Goal: Information Seeking & Learning: Learn about a topic

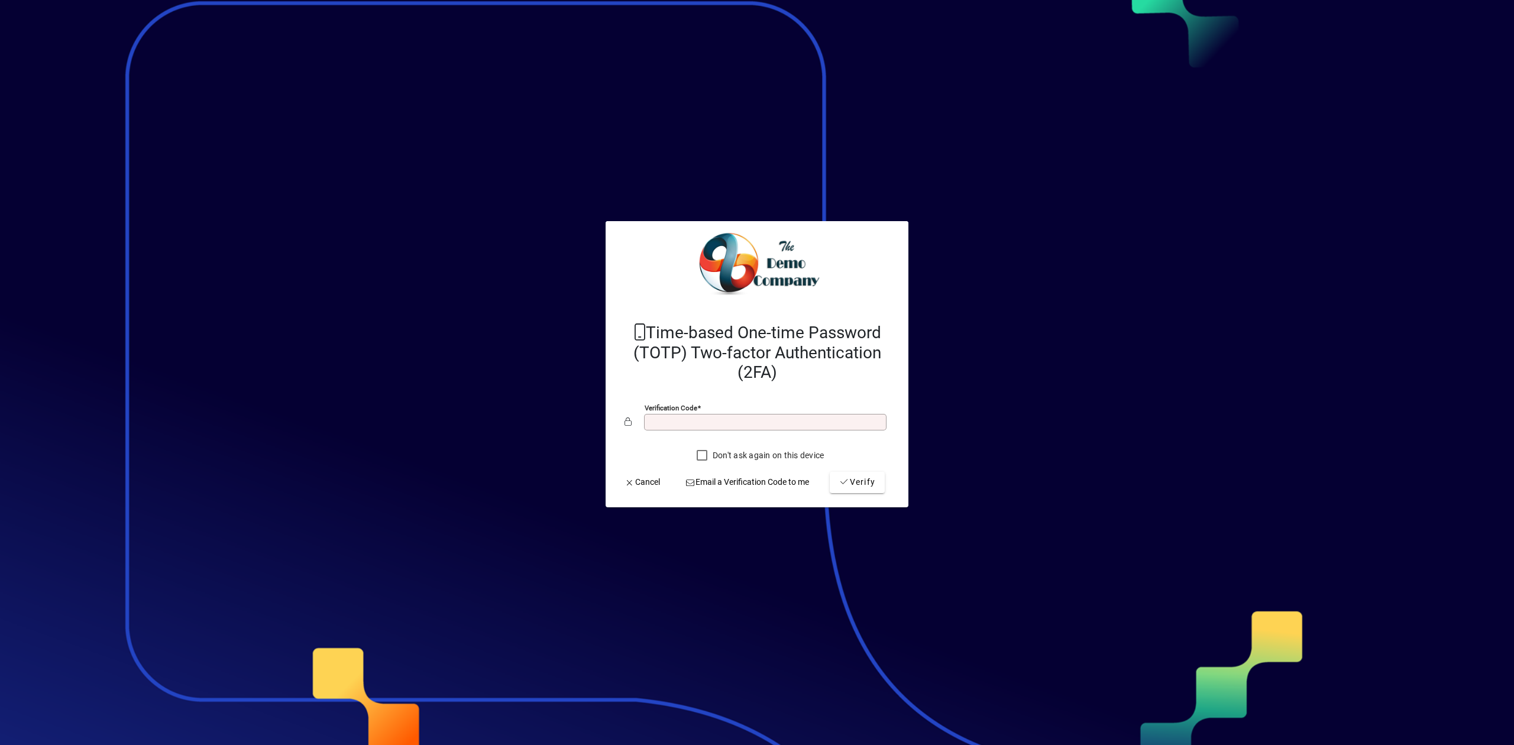
click at [691, 412] on div "Verification code" at bounding box center [756, 422] width 265 height 22
type input "******"
click at [830, 472] on button "Verify" at bounding box center [857, 482] width 55 height 21
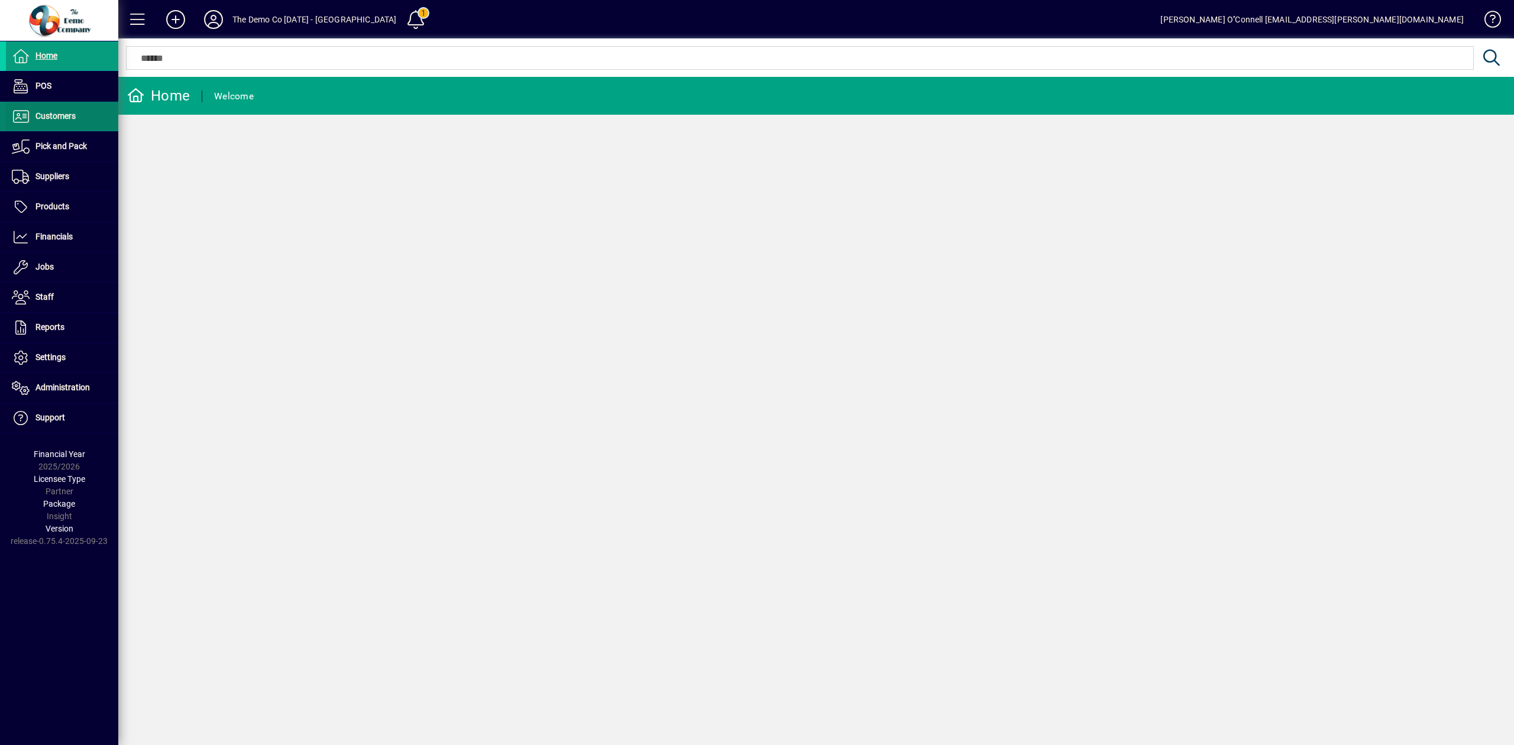
click at [67, 109] on span at bounding box center [62, 116] width 112 height 28
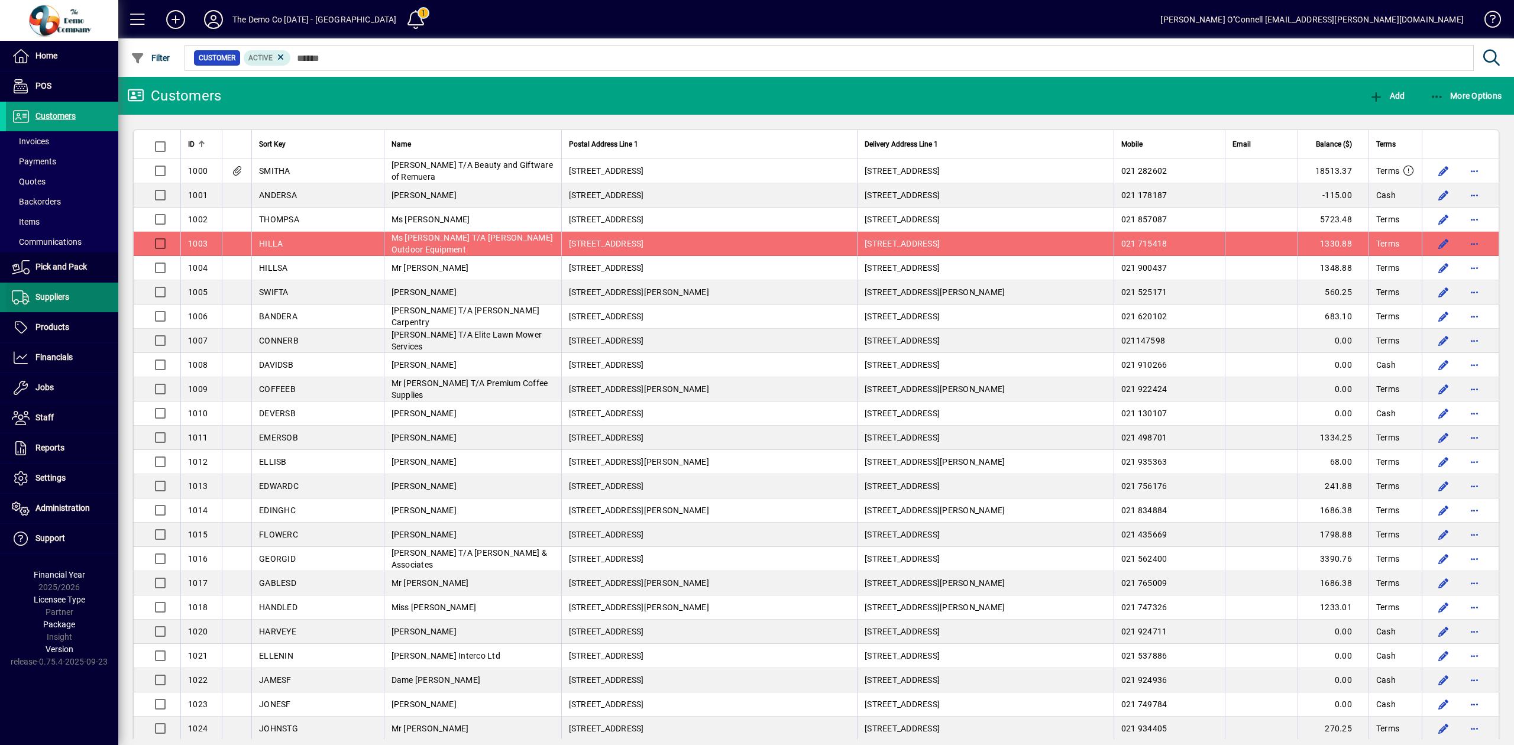
click at [64, 293] on span "Suppliers" at bounding box center [52, 296] width 34 height 9
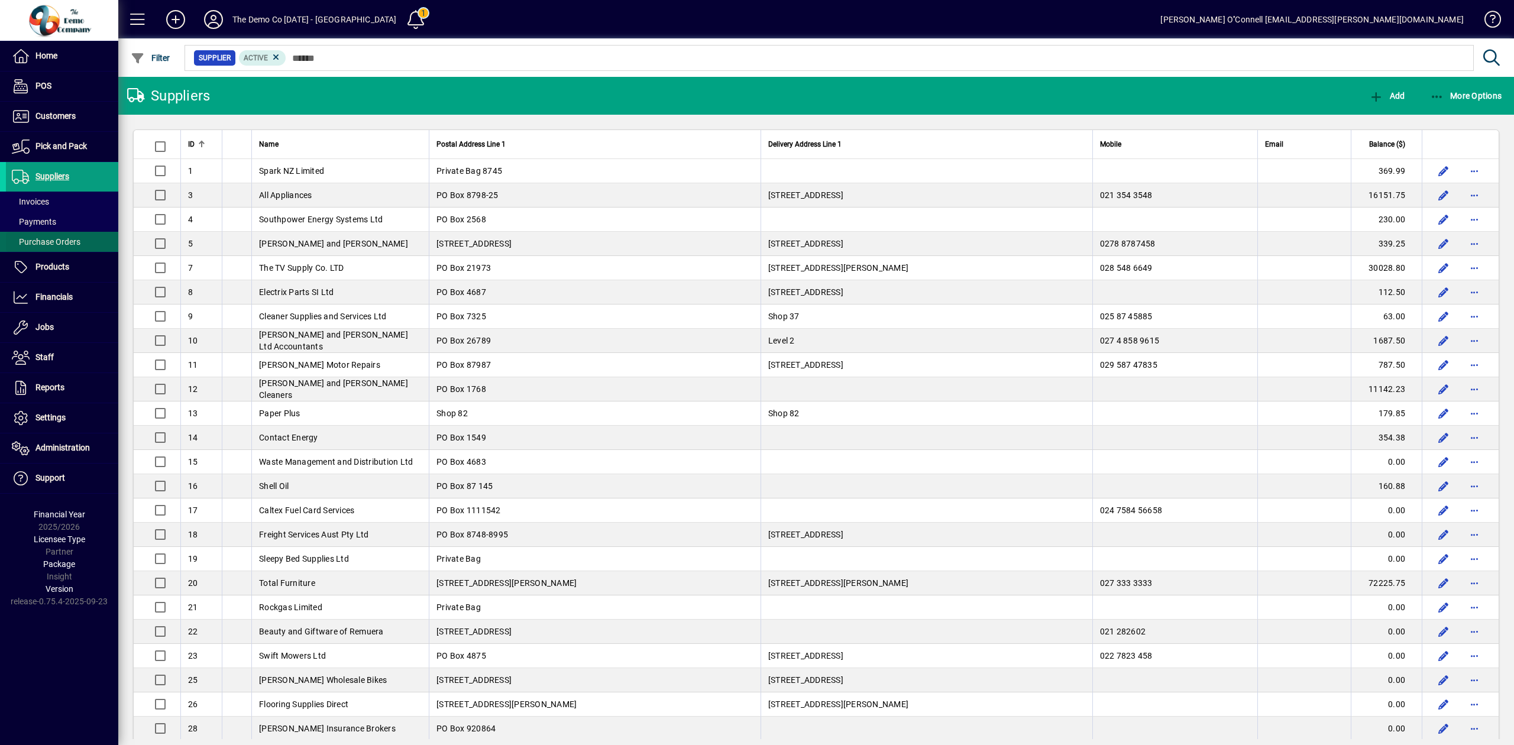
click at [56, 240] on span "Purchase Orders" at bounding box center [46, 241] width 69 height 9
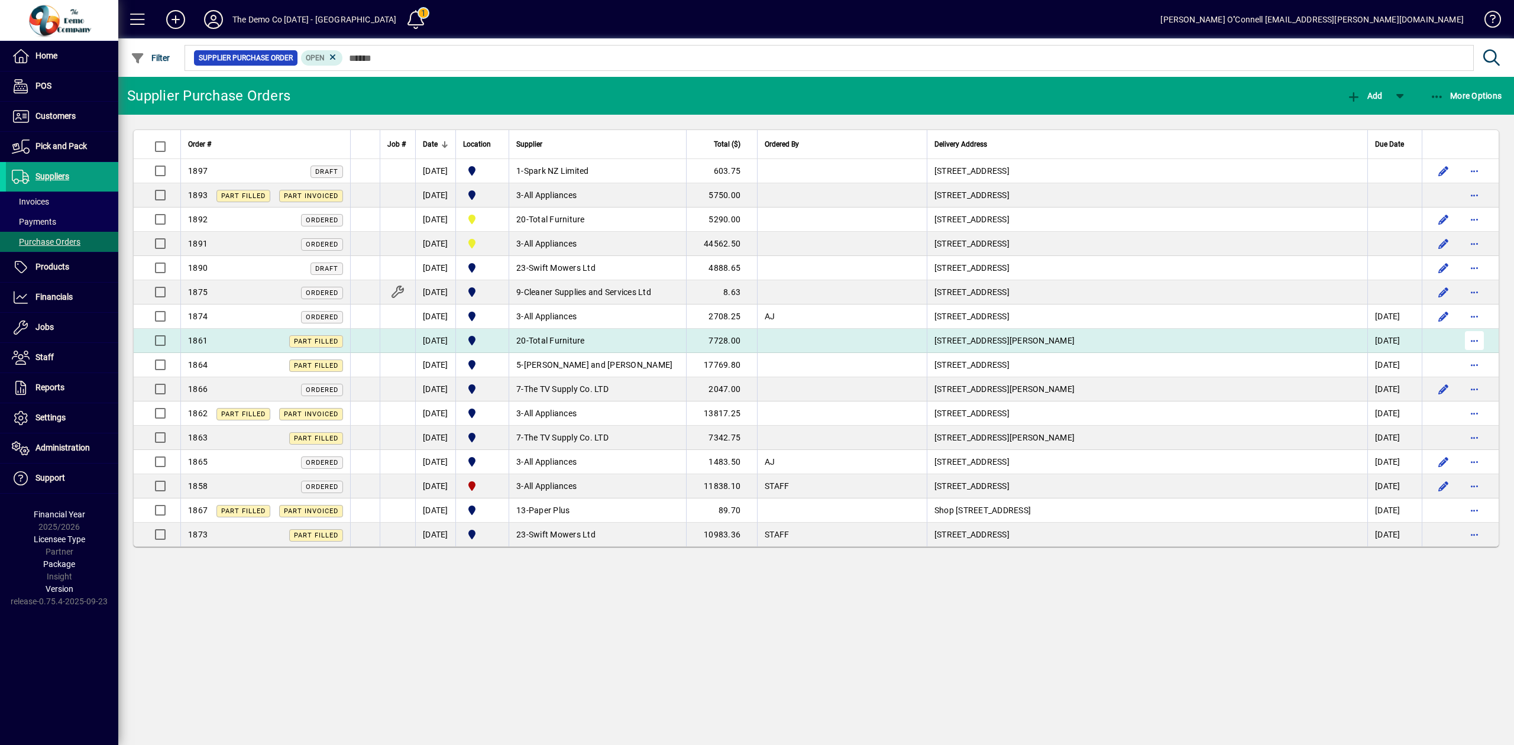
click at [1469, 338] on span "button" at bounding box center [1474, 340] width 28 height 28
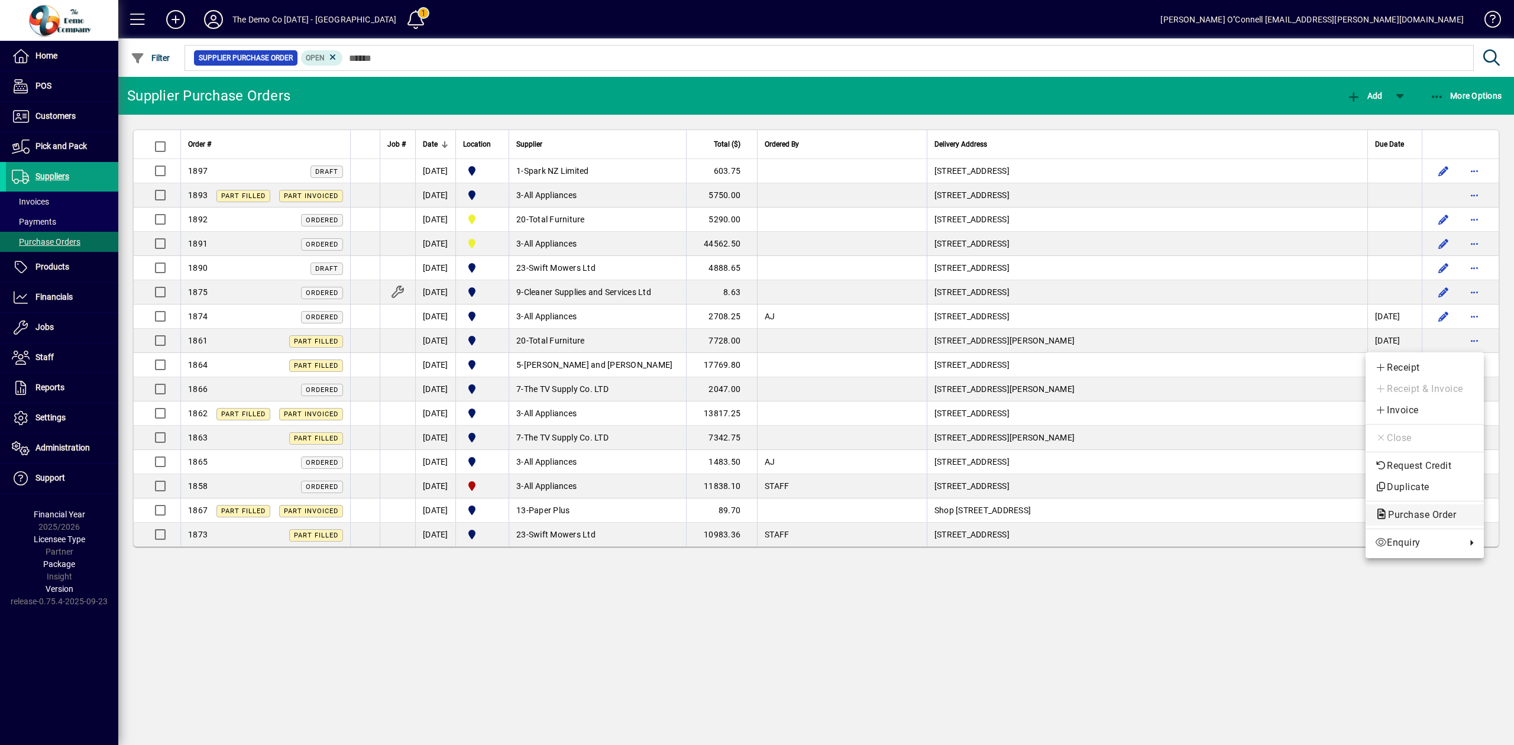
click at [1422, 511] on span "Purchase Order" at bounding box center [1418, 514] width 87 height 11
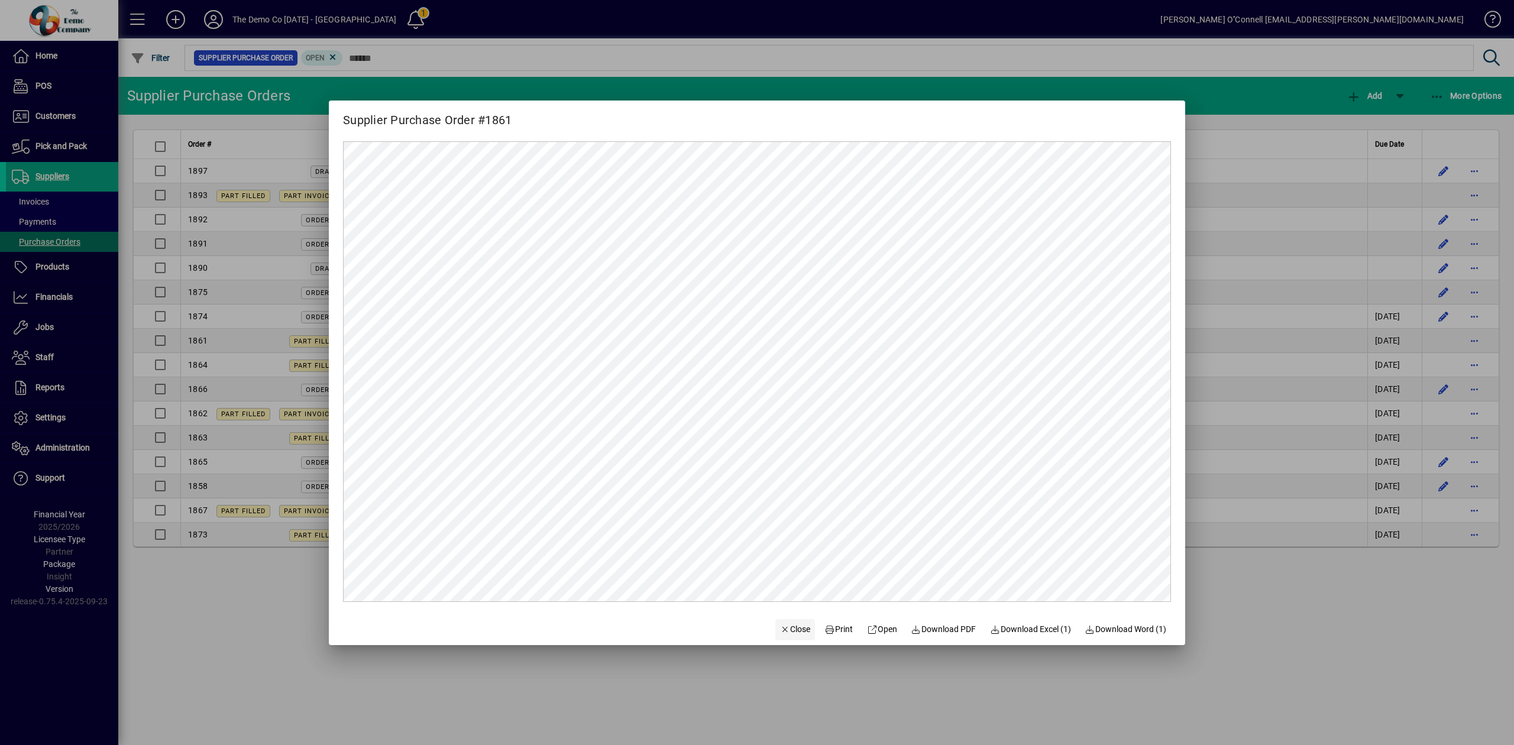
click at [780, 634] on span "Close" at bounding box center [795, 629] width 31 height 12
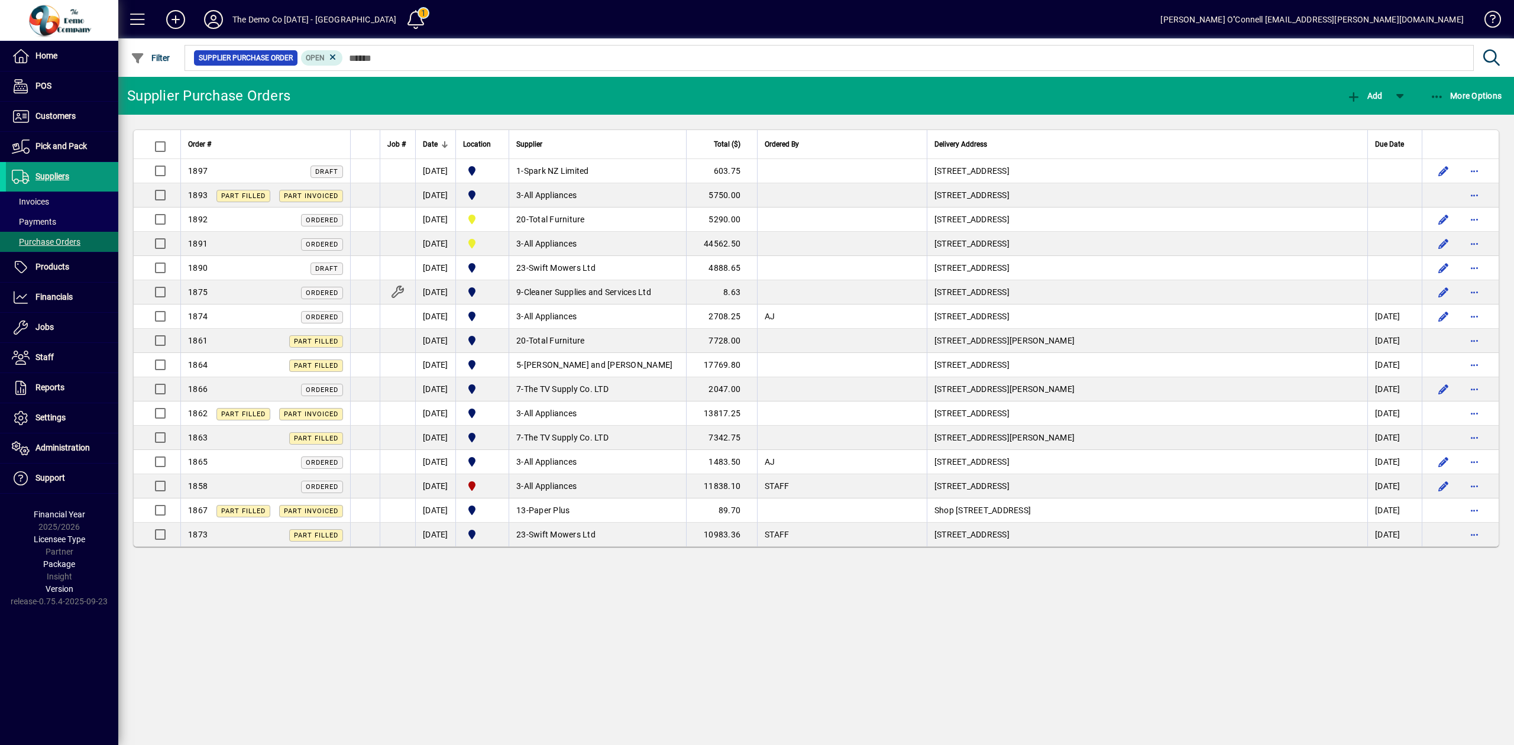
click at [50, 173] on span "Suppliers" at bounding box center [52, 175] width 34 height 9
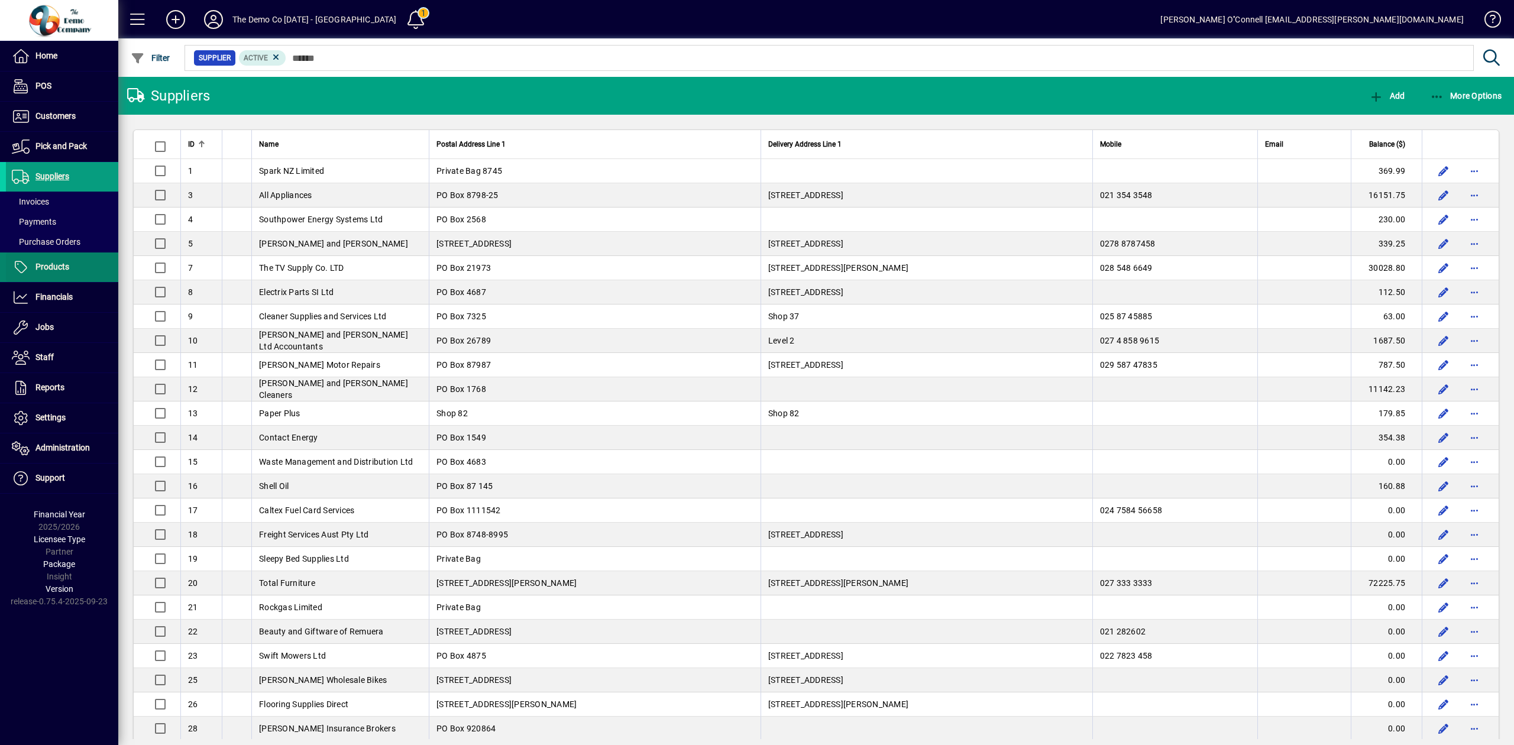
click at [50, 266] on span "Products" at bounding box center [52, 266] width 34 height 9
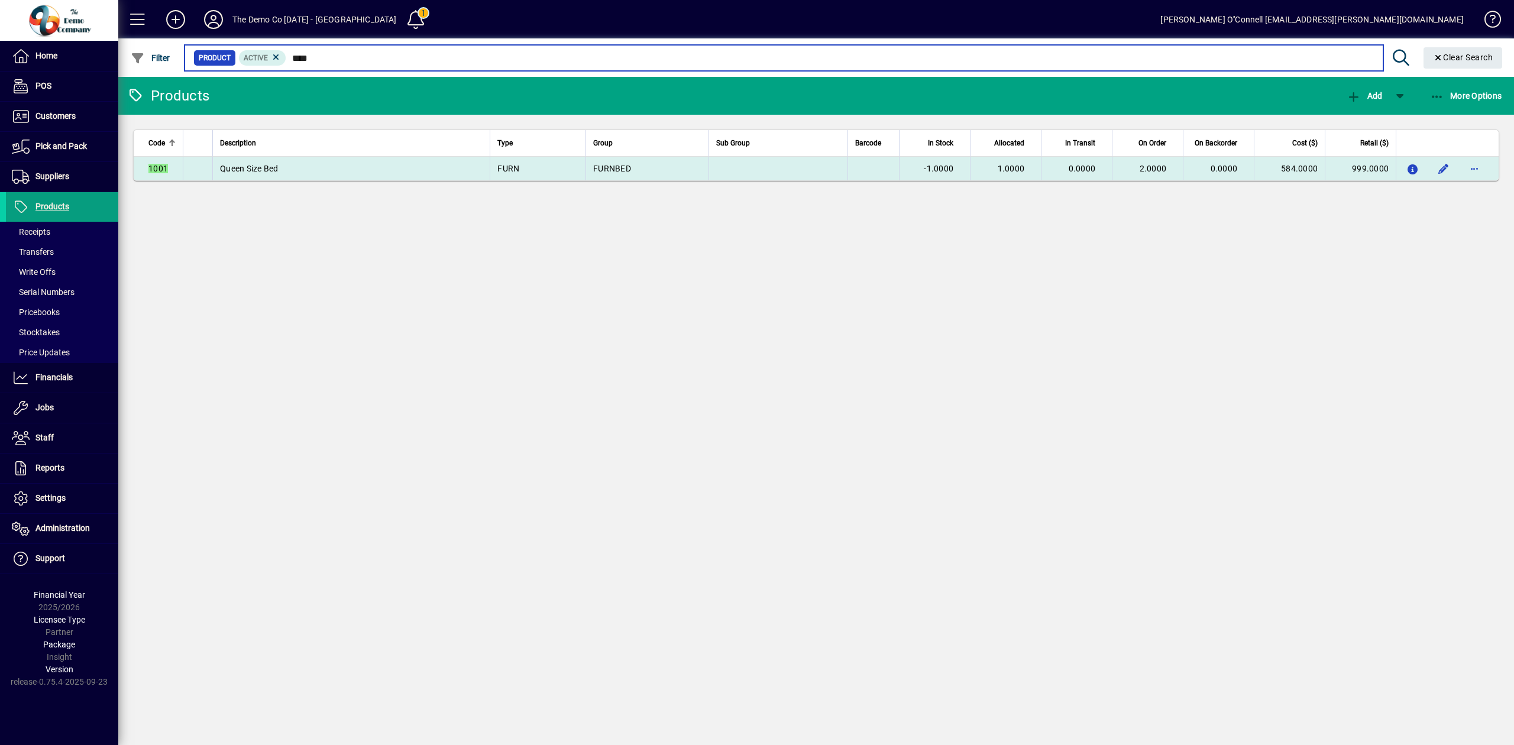
type input "****"
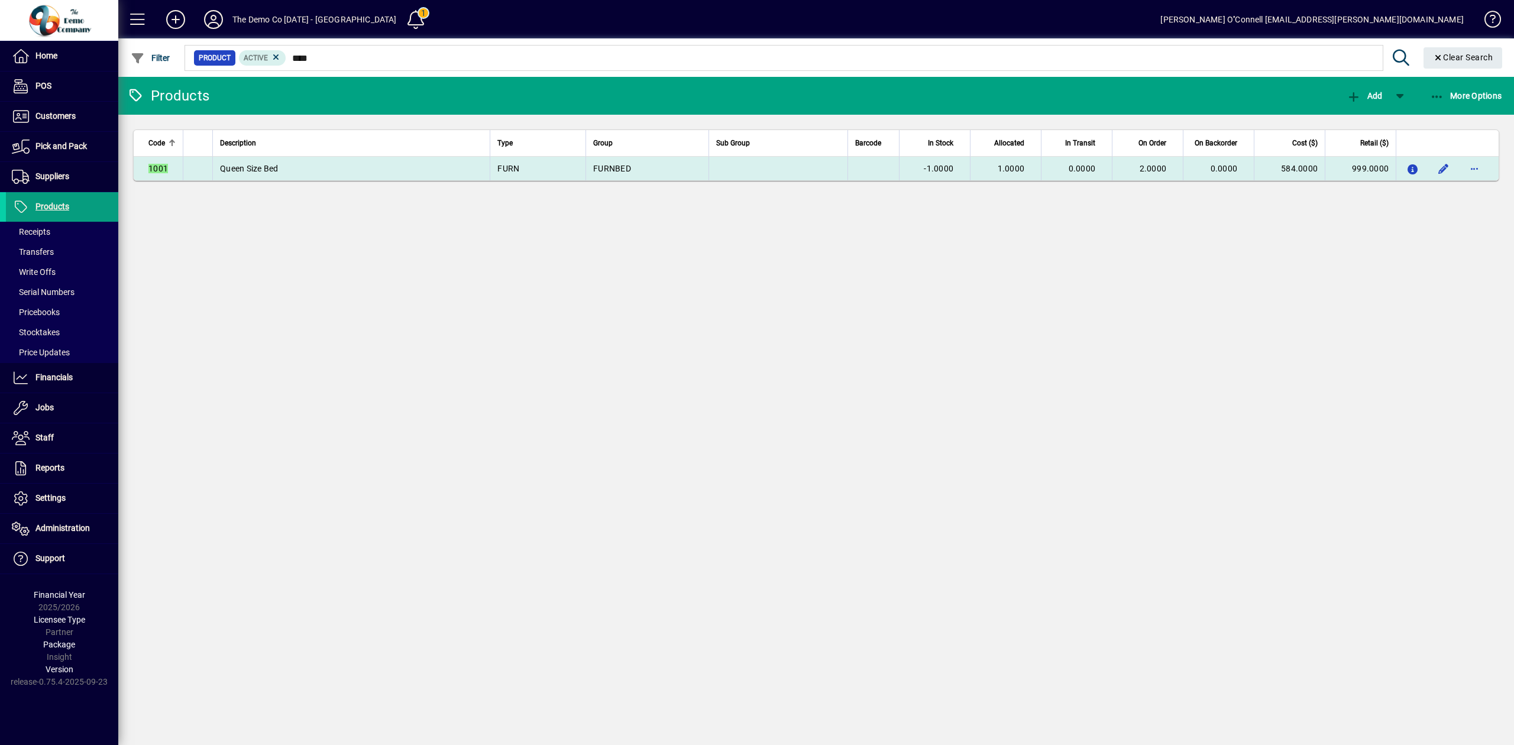
click at [161, 166] on em "1001" at bounding box center [158, 168] width 20 height 9
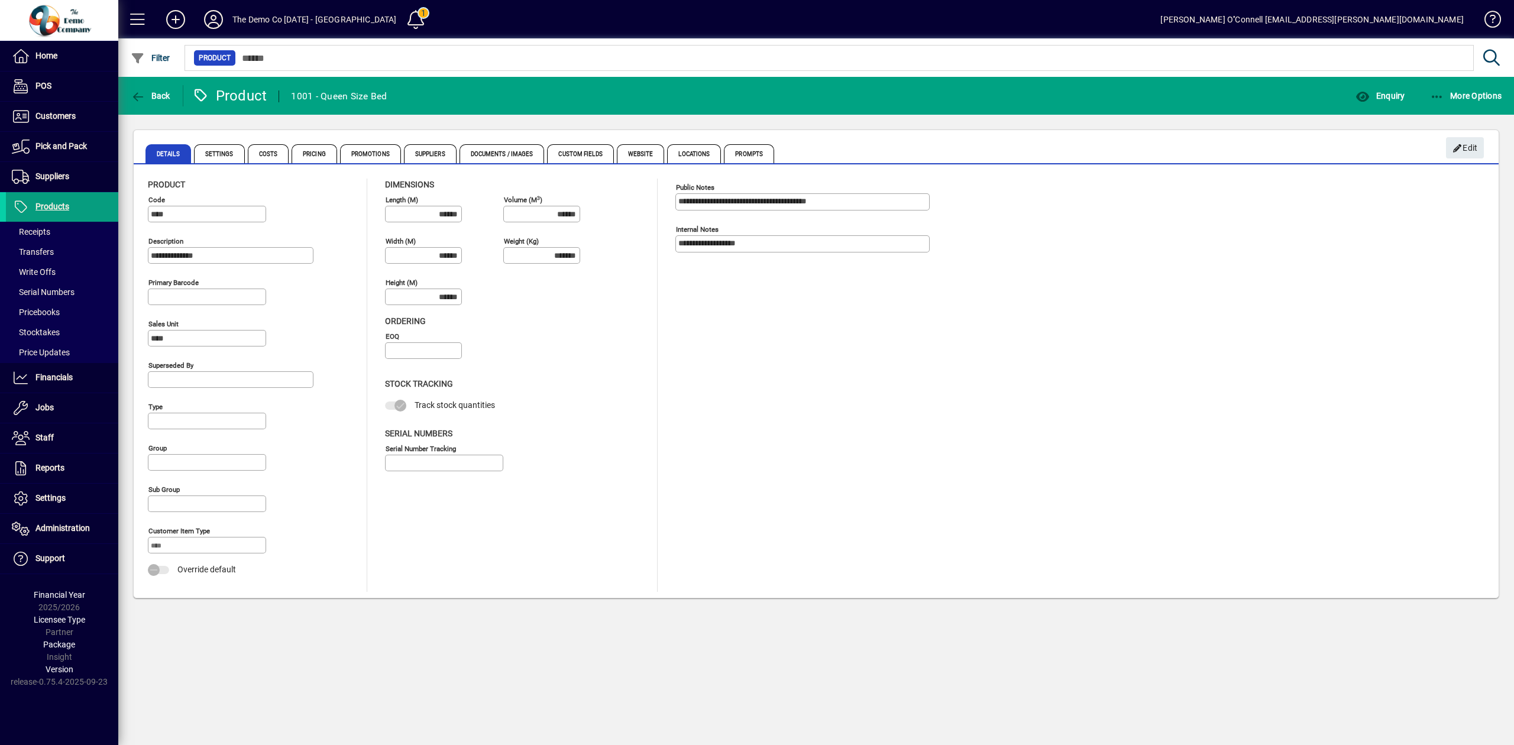
type input "**********"
type input "****"
click at [419, 156] on span "Suppliers" at bounding box center [430, 153] width 53 height 19
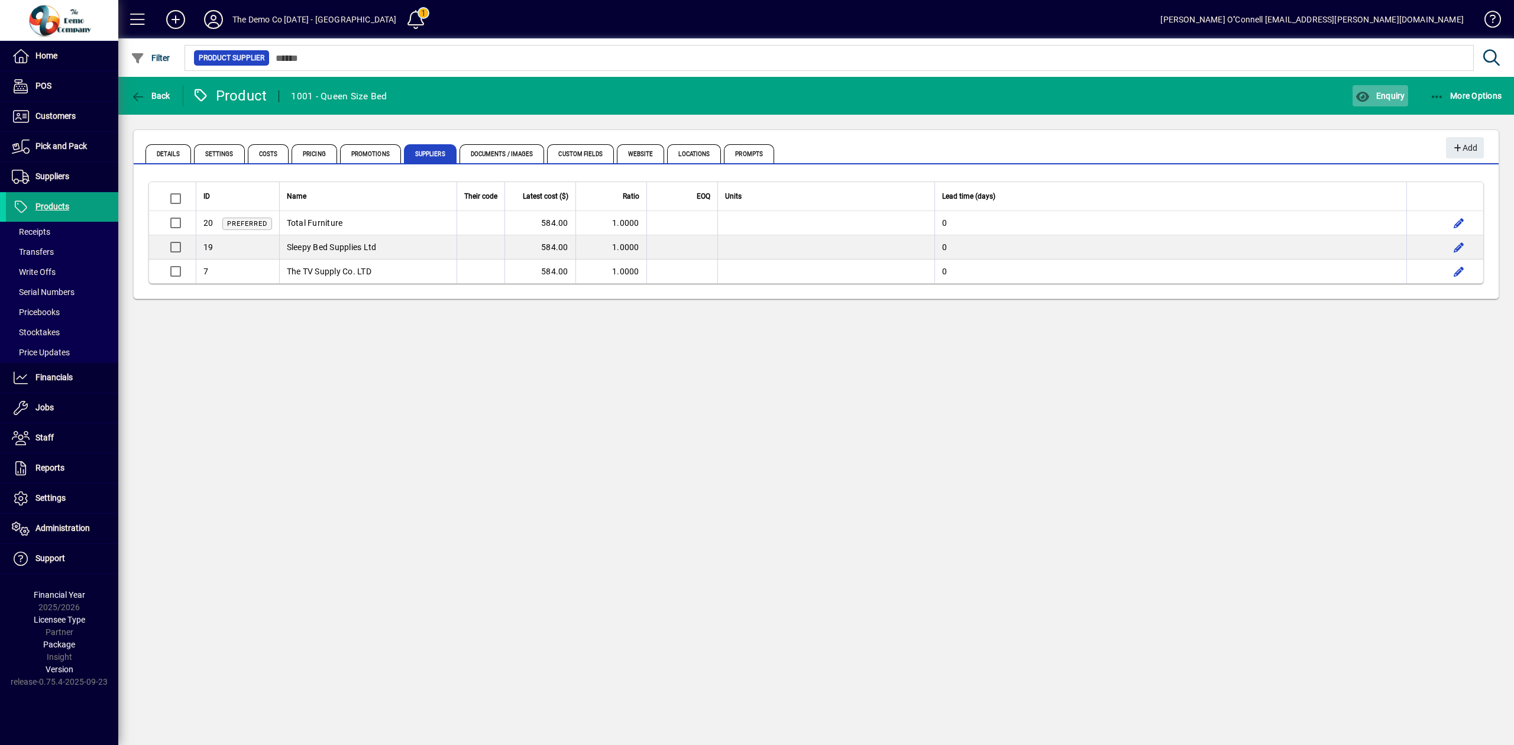
click at [1367, 96] on icon "button" at bounding box center [1362, 97] width 15 height 12
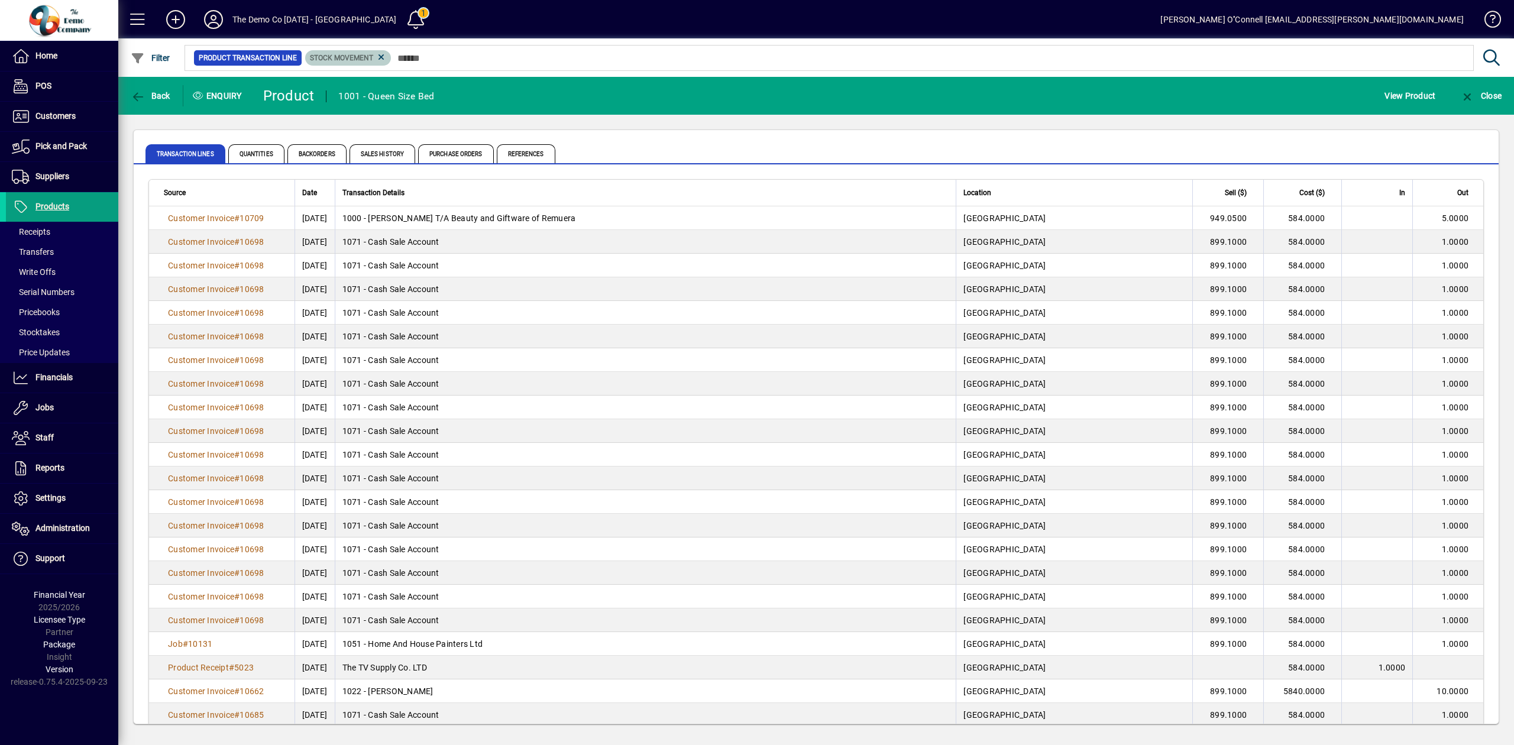
click at [374, 57] on span "Stock movement" at bounding box center [348, 58] width 77 height 12
click at [382, 60] on icon at bounding box center [381, 57] width 11 height 11
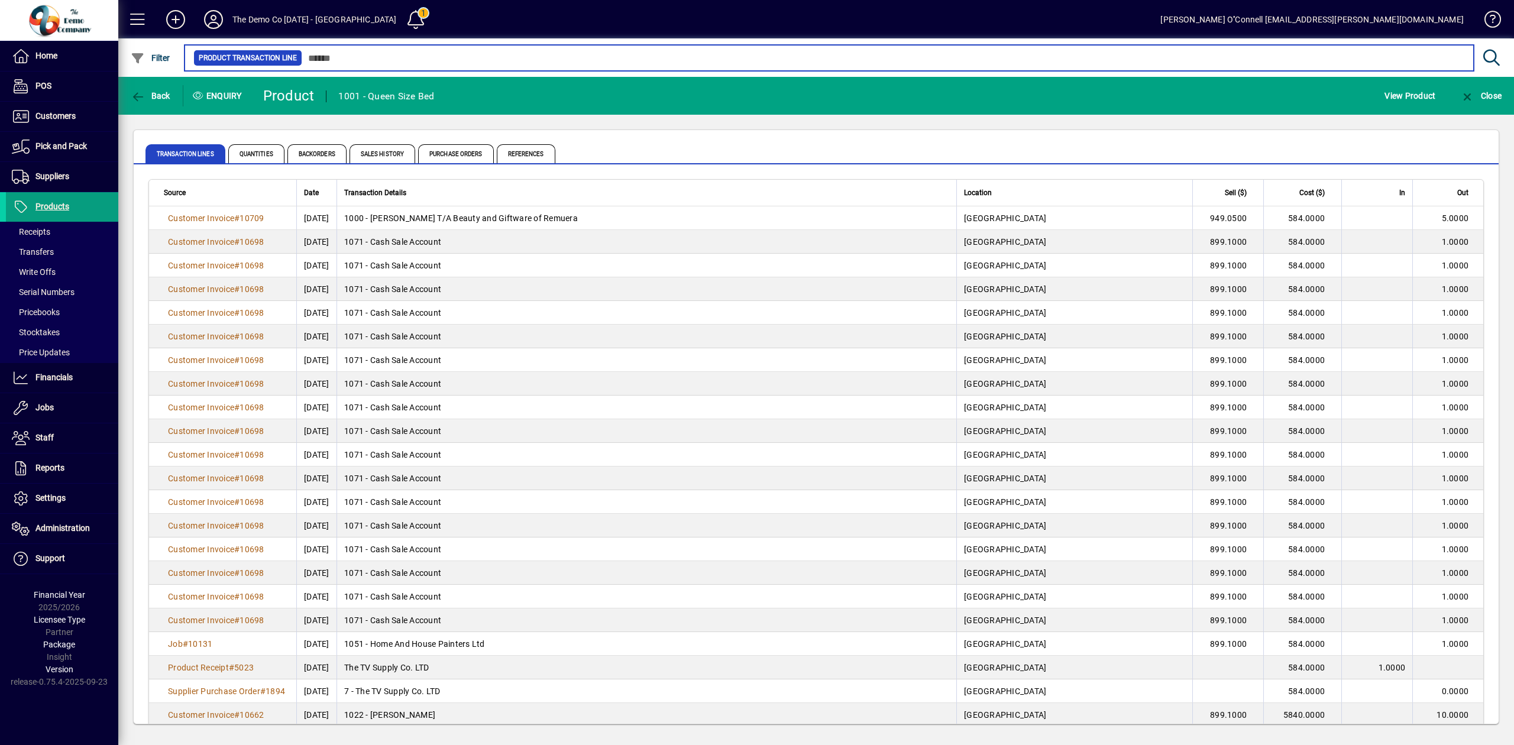
click at [382, 60] on input "text" at bounding box center [883, 58] width 1162 height 17
click at [486, 60] on input "text" at bounding box center [883, 58] width 1162 height 17
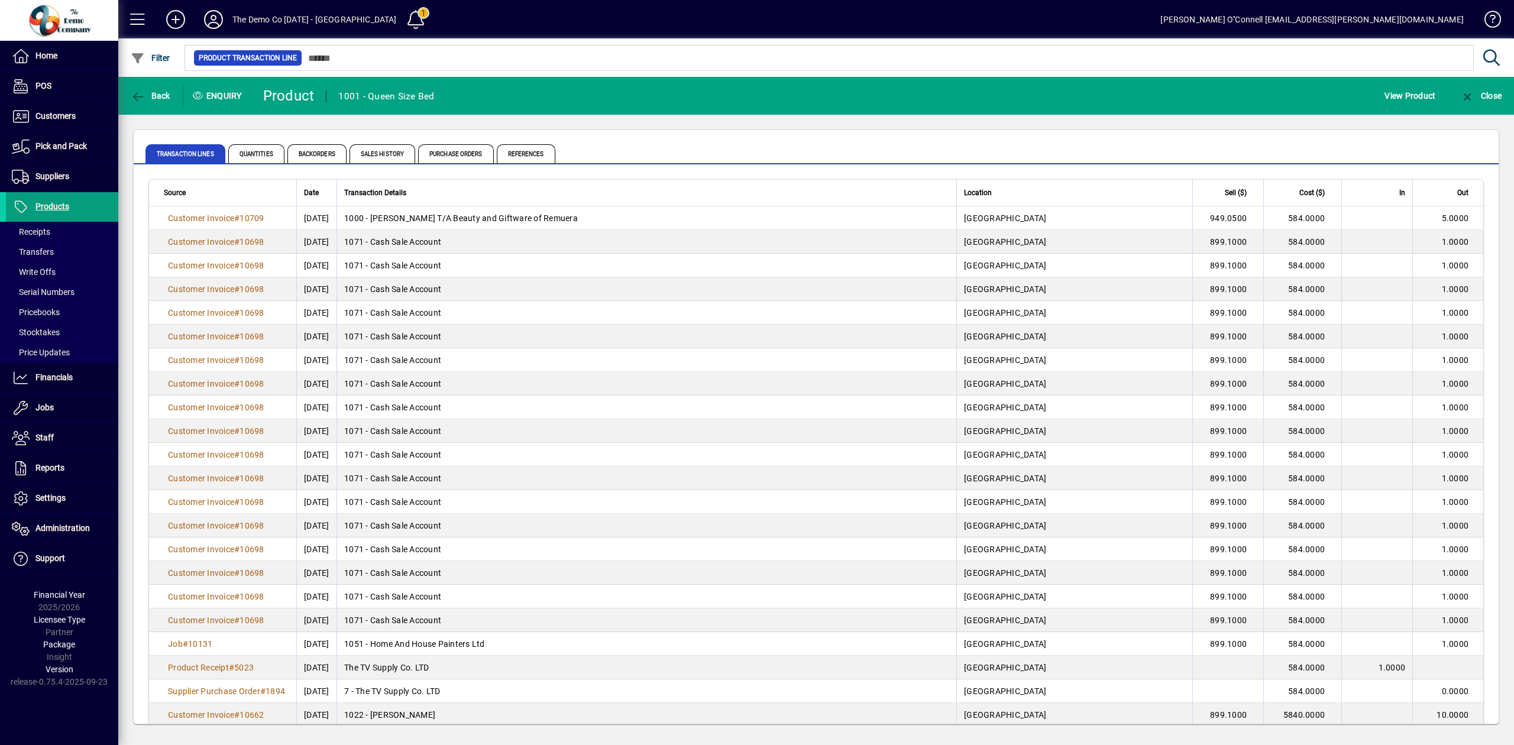
click at [642, 69] on mat-chip-set "Product Transaction Line" at bounding box center [829, 58] width 1288 height 25
